Goal: Information Seeking & Learning: Learn about a topic

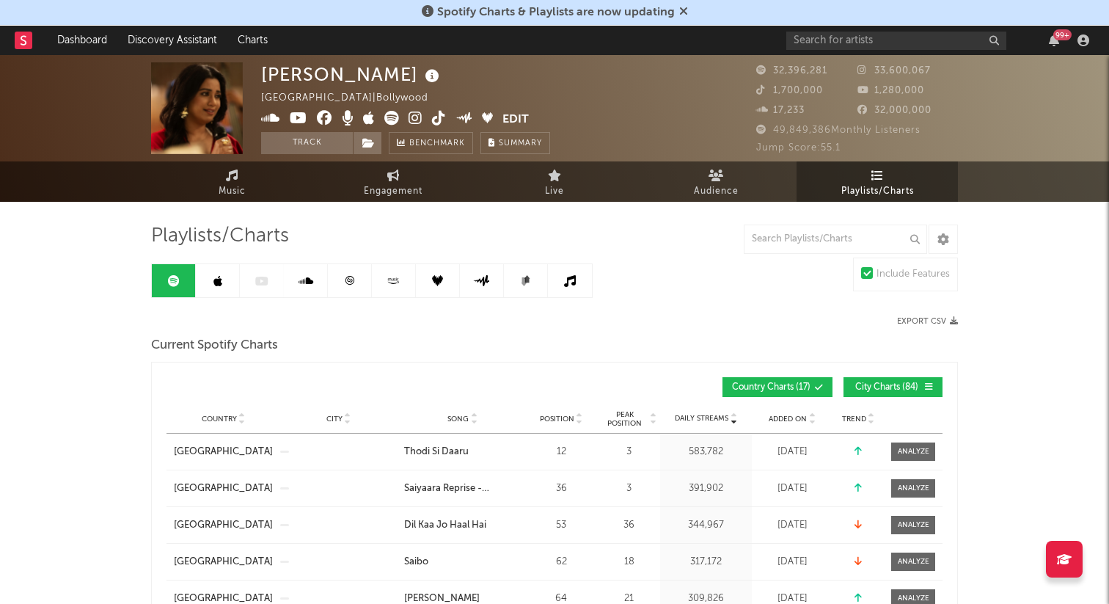
click at [681, 10] on icon at bounding box center [683, 11] width 9 height 12
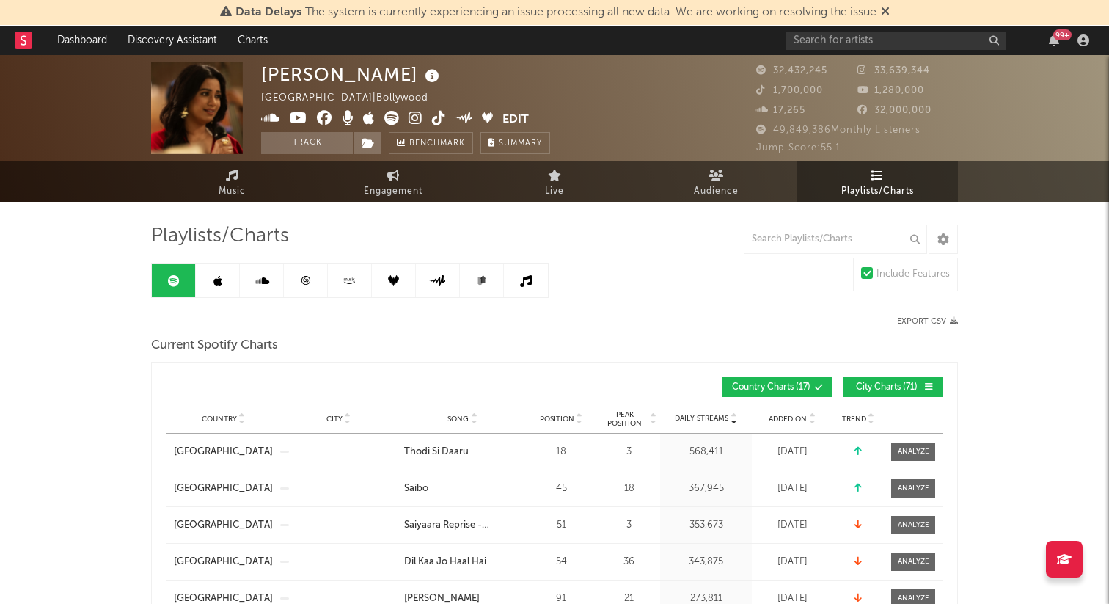
click at [874, 186] on span "Playlists/Charts" at bounding box center [877, 192] width 73 height 18
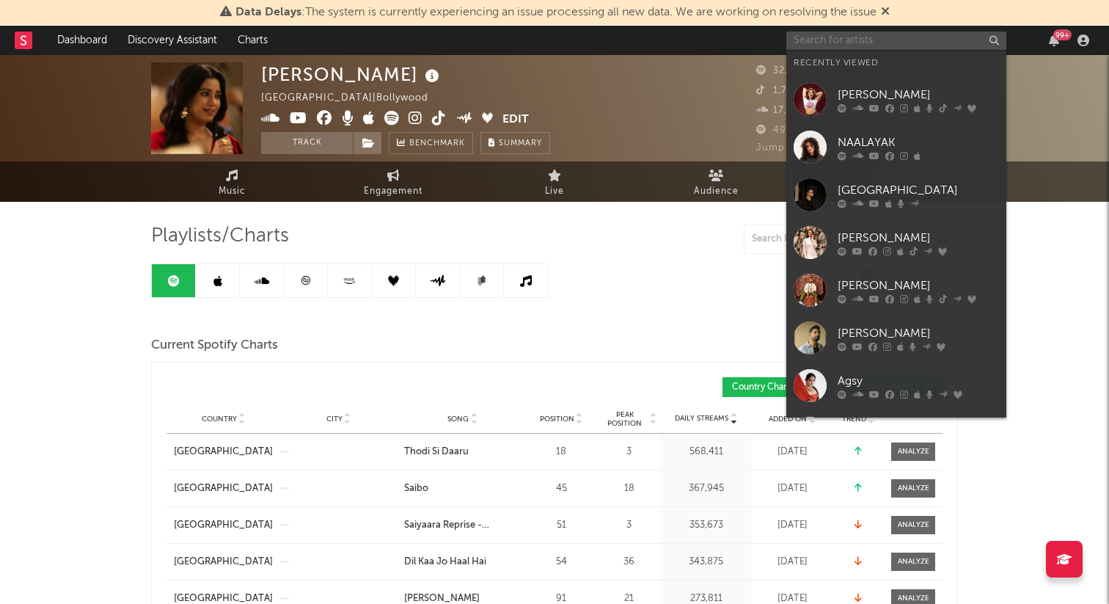
click at [816, 37] on input "text" at bounding box center [896, 41] width 220 height 18
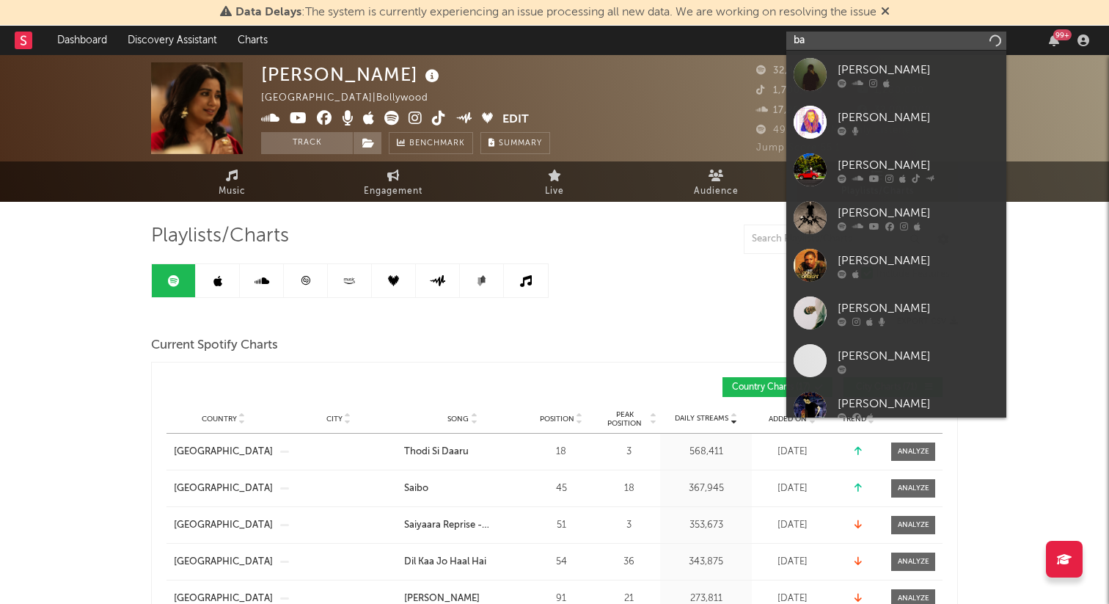
type input "b"
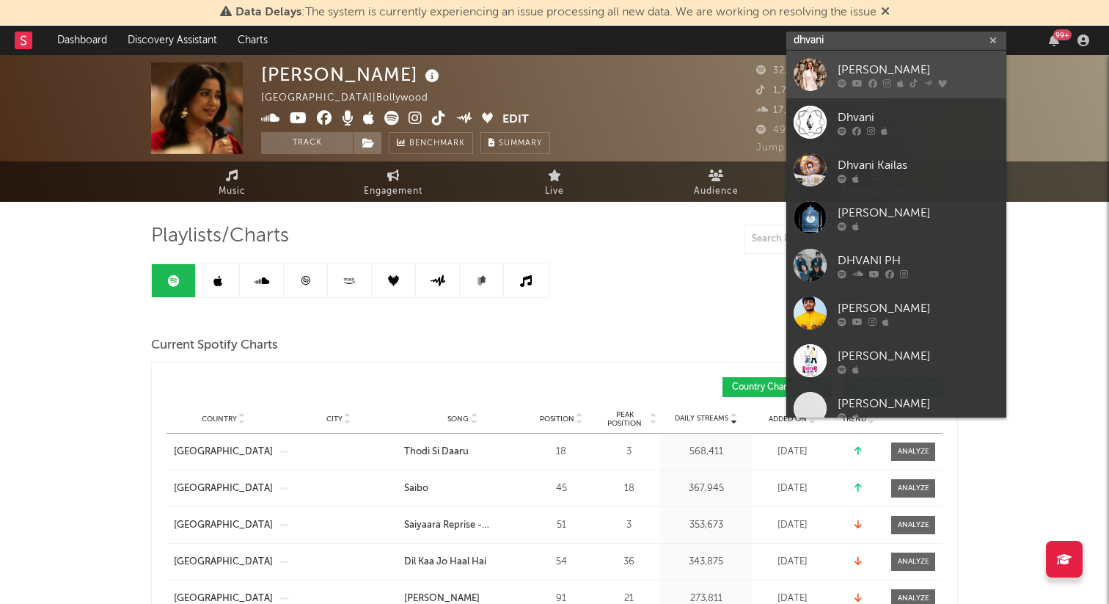
type input "dhvani"
click at [885, 85] on icon at bounding box center [887, 82] width 8 height 9
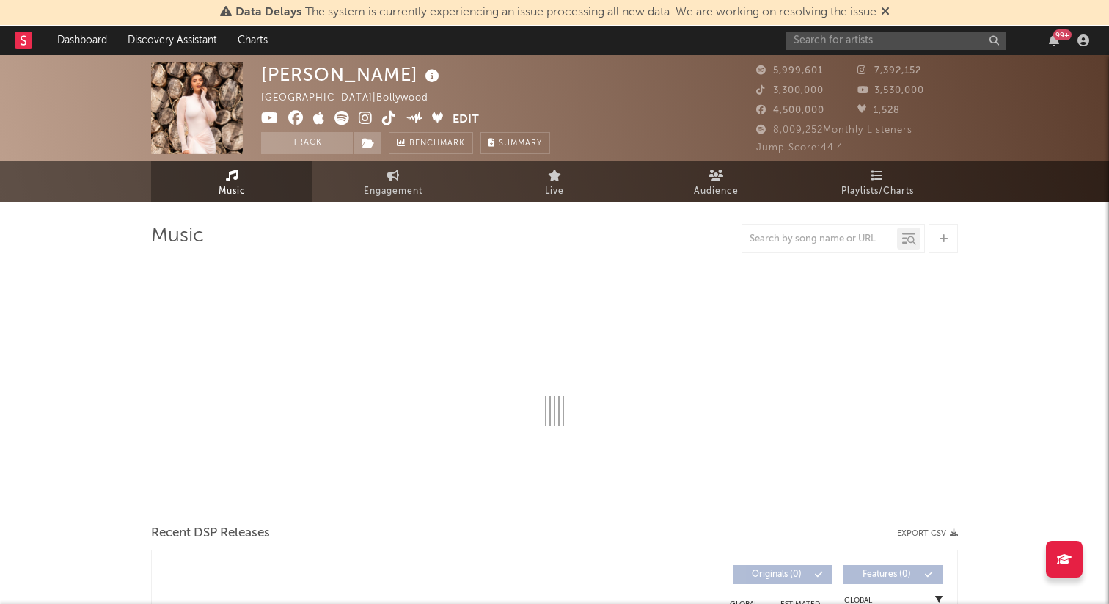
click at [890, 12] on icon at bounding box center [885, 11] width 9 height 12
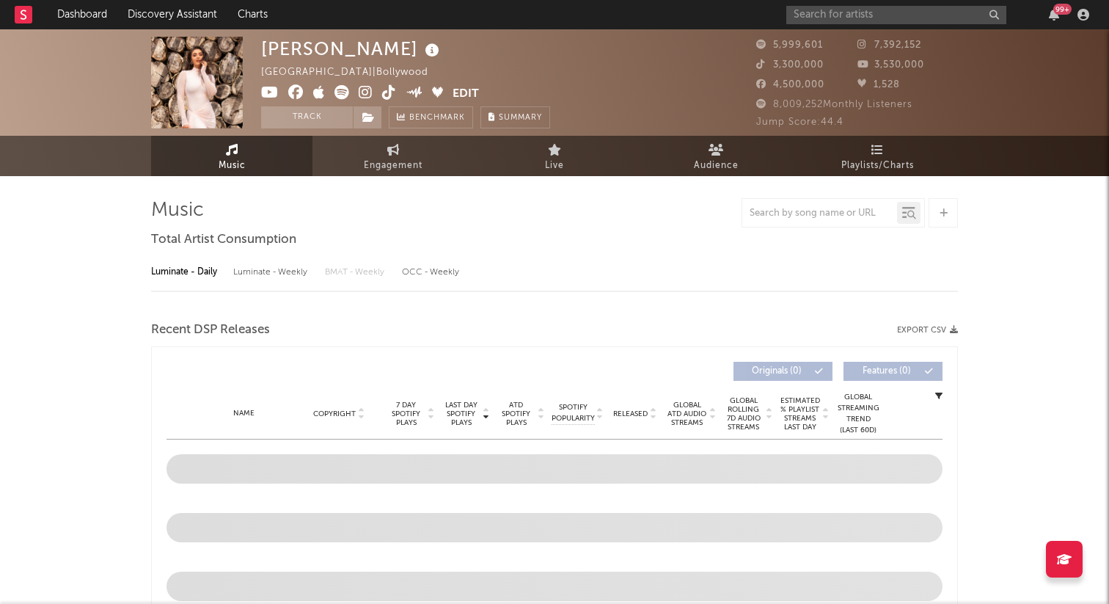
select select "6m"
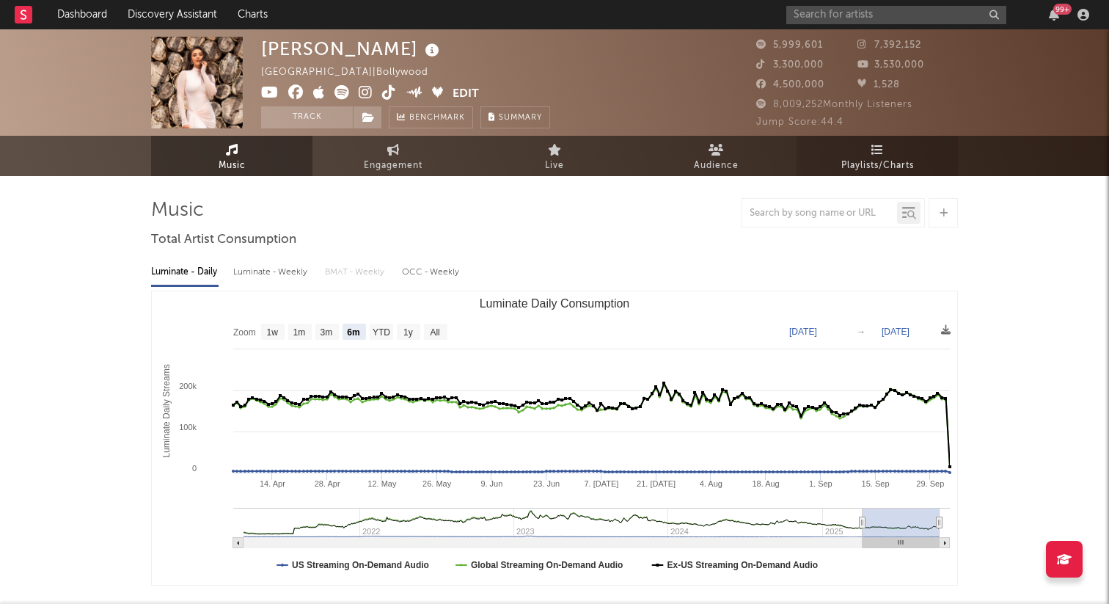
select select "6m"
click at [884, 160] on span "Playlists/Charts" at bounding box center [877, 166] width 73 height 18
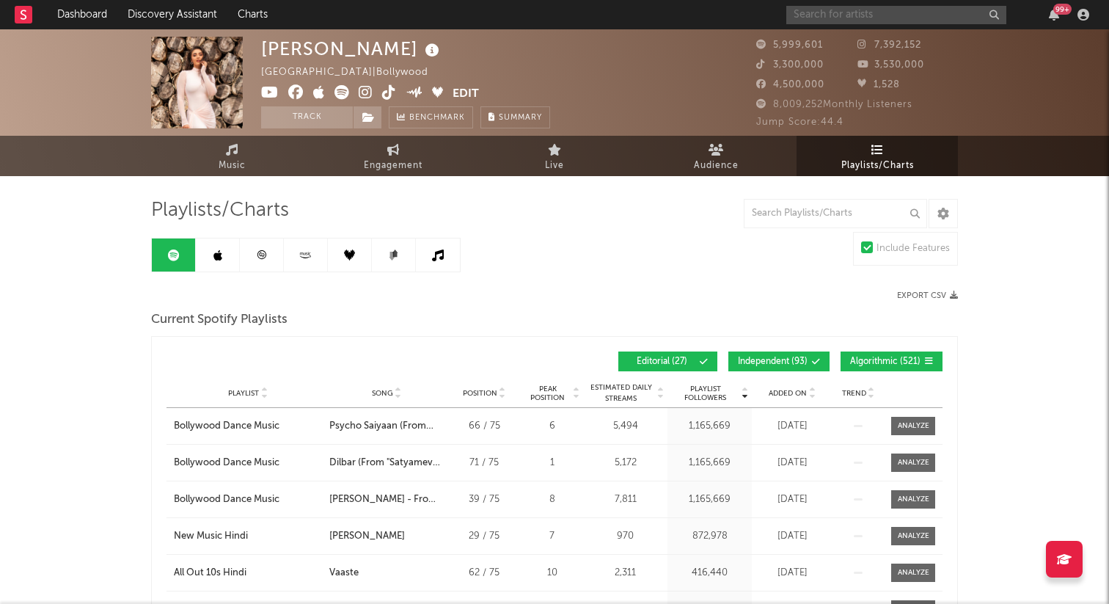
click at [893, 10] on input "text" at bounding box center [896, 15] width 220 height 18
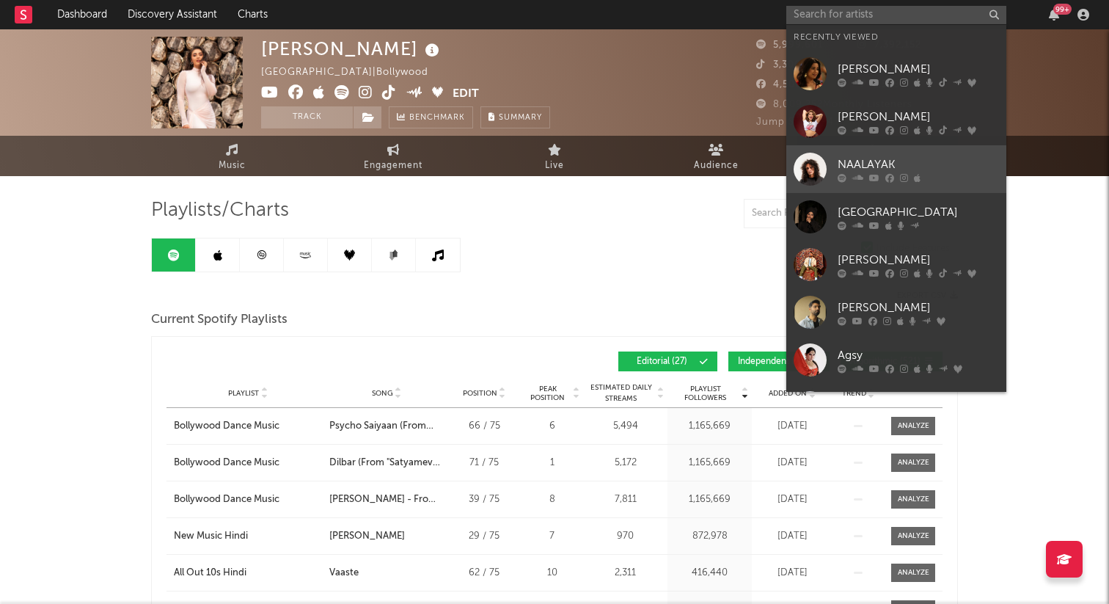
click at [885, 170] on div "NAALAYAK" at bounding box center [918, 165] width 161 height 18
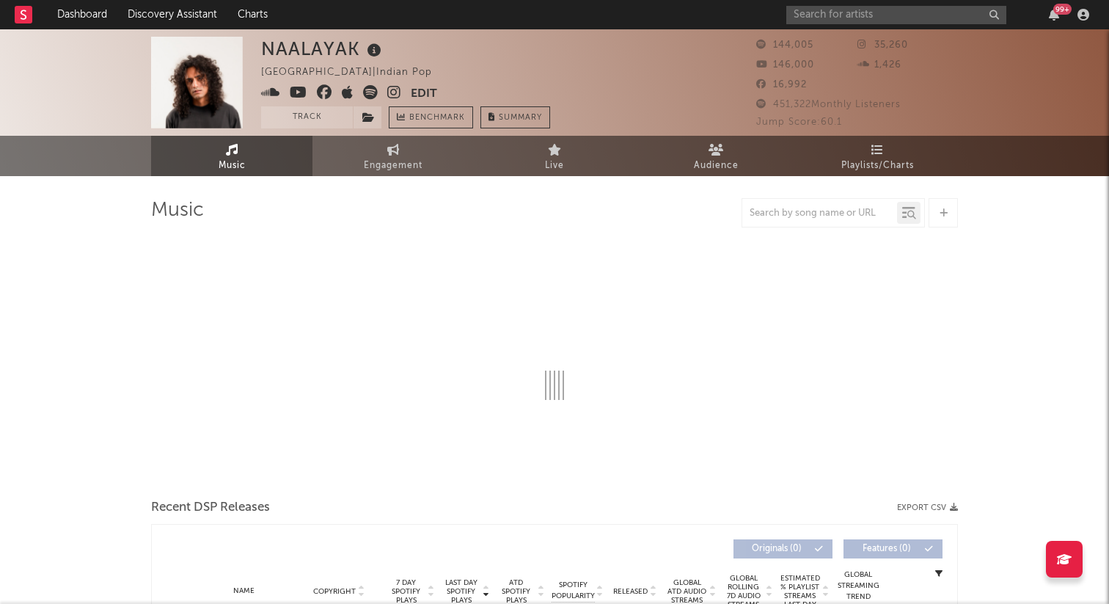
select select "6m"
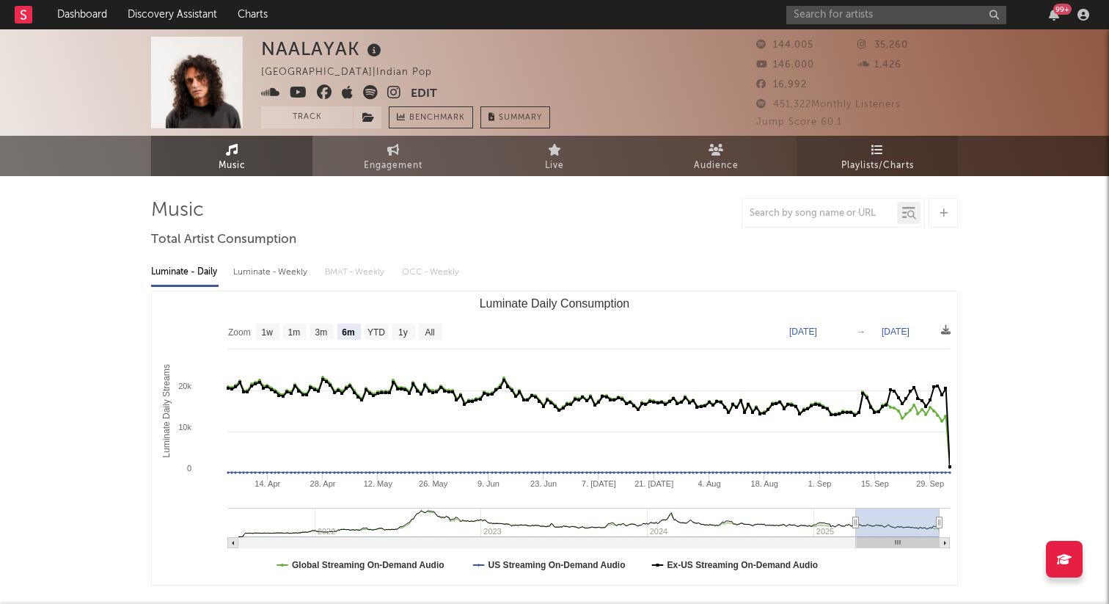
select select "6m"
click at [894, 161] on span "Playlists/Charts" at bounding box center [877, 166] width 73 height 18
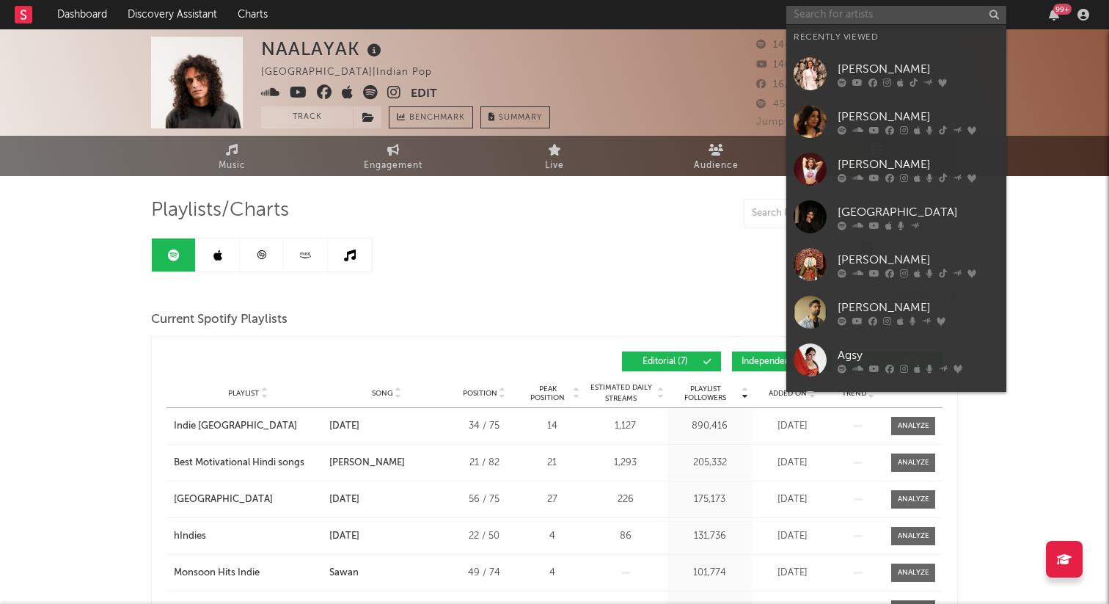
click at [827, 14] on input "text" at bounding box center [896, 15] width 220 height 18
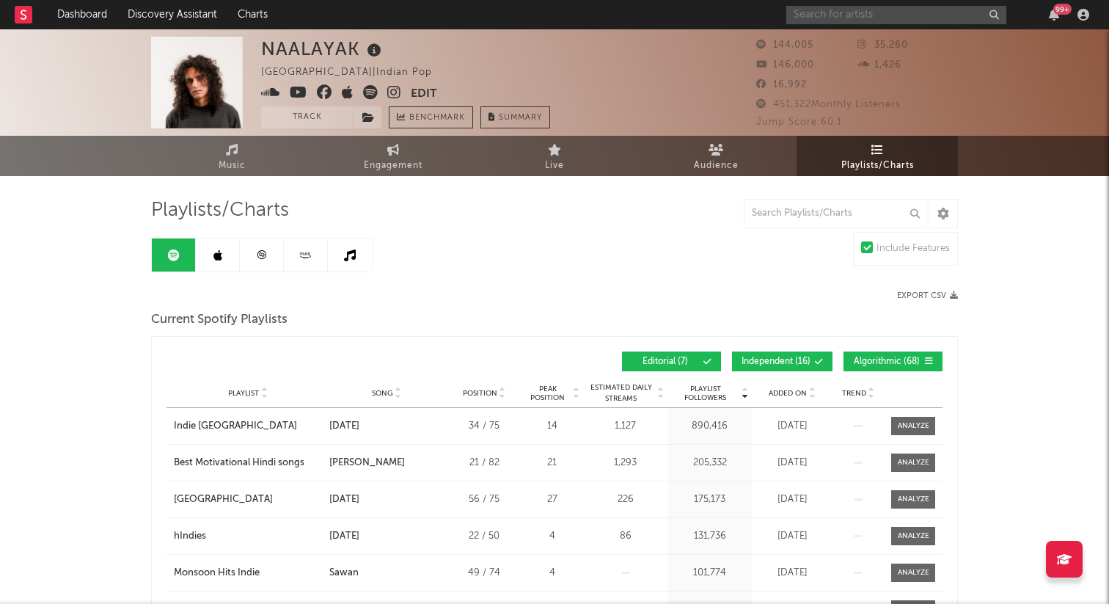
click at [864, 11] on input "text" at bounding box center [896, 15] width 220 height 18
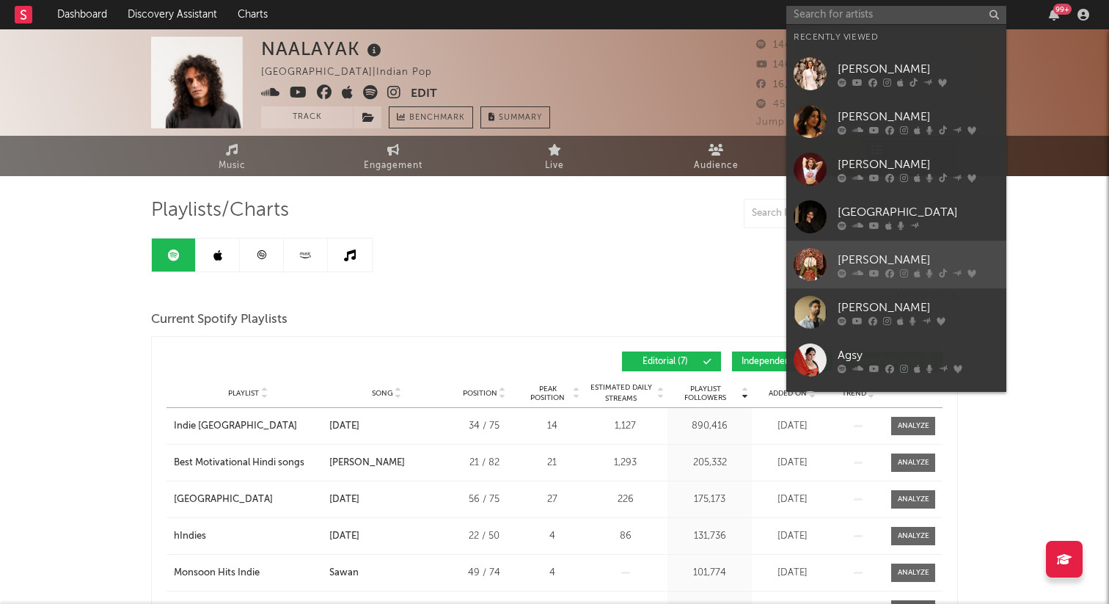
click at [874, 271] on icon at bounding box center [874, 272] width 10 height 9
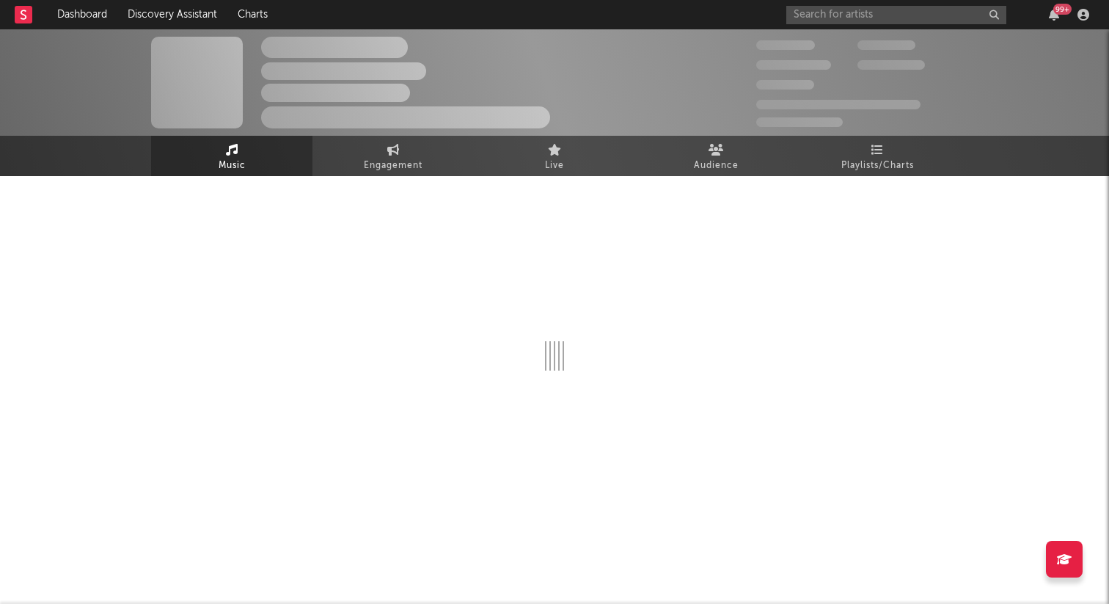
select select "6m"
